Goal: Check status: Check status

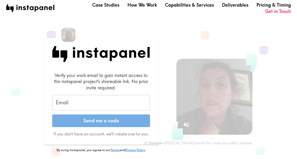
click at [115, 102] on input "Email" at bounding box center [101, 103] width 98 height 16
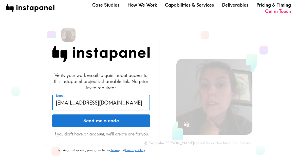
click at [69, 104] on input "[EMAIL_ADDRESS][DOMAIN_NAME]" at bounding box center [101, 103] width 98 height 16
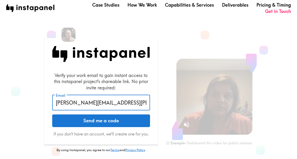
drag, startPoint x: 104, startPoint y: 104, endPoint x: 91, endPoint y: 105, distance: 13.2
click at [91, 105] on input "[PERSON_NAME][EMAIL_ADDRESS][PERSON_NAME][DOMAIN_NAME]" at bounding box center [101, 103] width 98 height 16
type input "[PERSON_NAME][EMAIL_ADDRESS][PERSON_NAME][DOMAIN_NAME]"
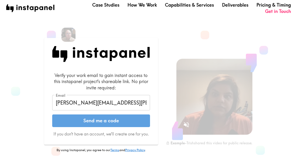
click at [93, 124] on button "Send me a code" at bounding box center [101, 121] width 98 height 13
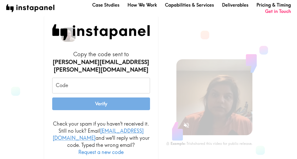
click at [128, 78] on input "Code" at bounding box center [101, 86] width 98 height 16
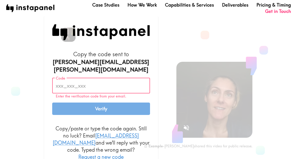
paste input "f8G_7iT_3Kf"
type input "f8G_7iT_3Kf"
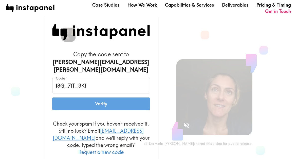
click at [98, 106] on button "Verify" at bounding box center [101, 104] width 98 height 13
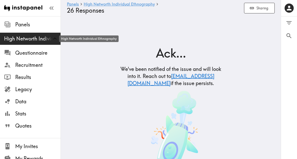
click at [31, 40] on span "High Networth Individual Ethnography" at bounding box center [32, 38] width 57 height 7
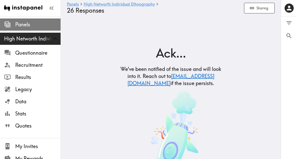
click at [24, 26] on span "Panels" at bounding box center [37, 24] width 45 height 7
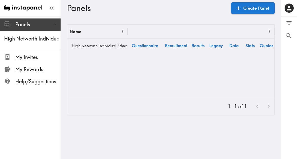
click at [32, 28] on span "Panels" at bounding box center [37, 24] width 45 height 7
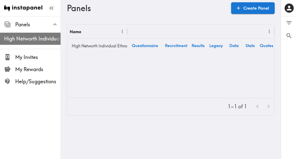
click at [25, 44] on div "High Networth Individual Ethnography" at bounding box center [30, 38] width 61 height 13
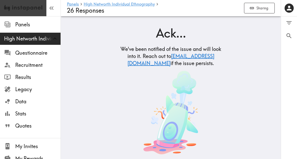
scroll to position [18, 0]
